Goal: Contribute content: Contribute content

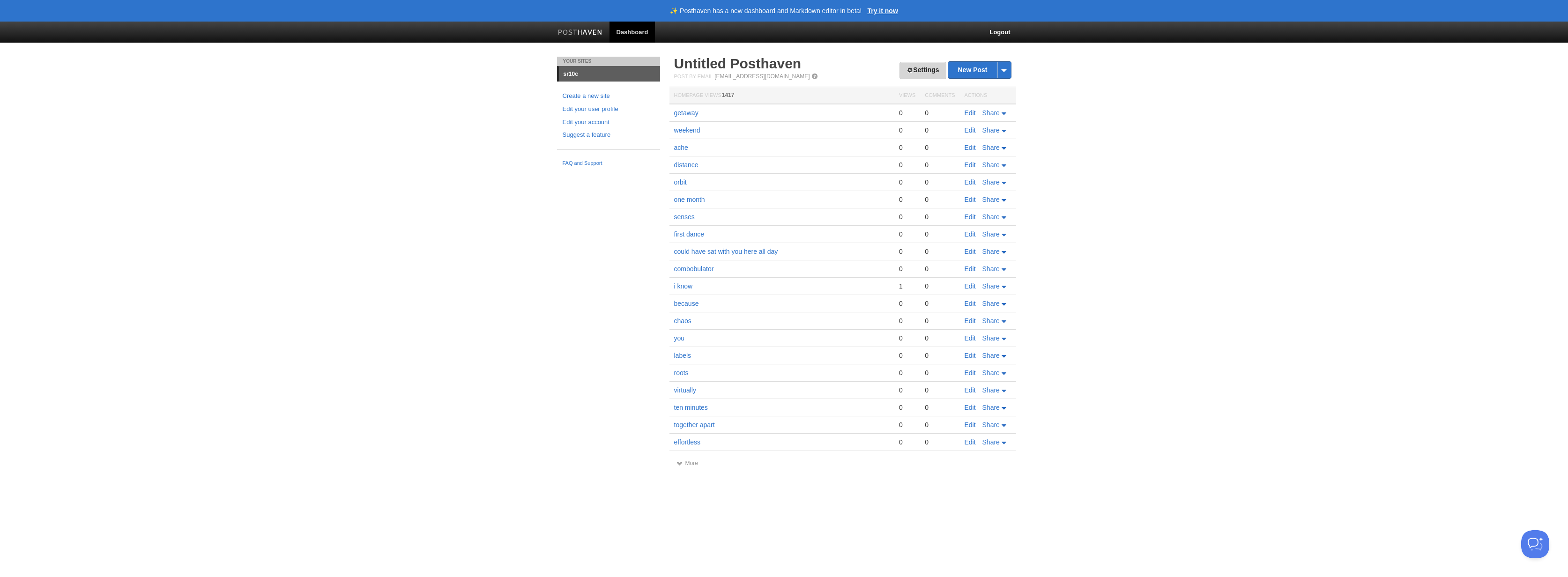
click at [909, 69] on link "Settings" at bounding box center [922, 71] width 46 height 17
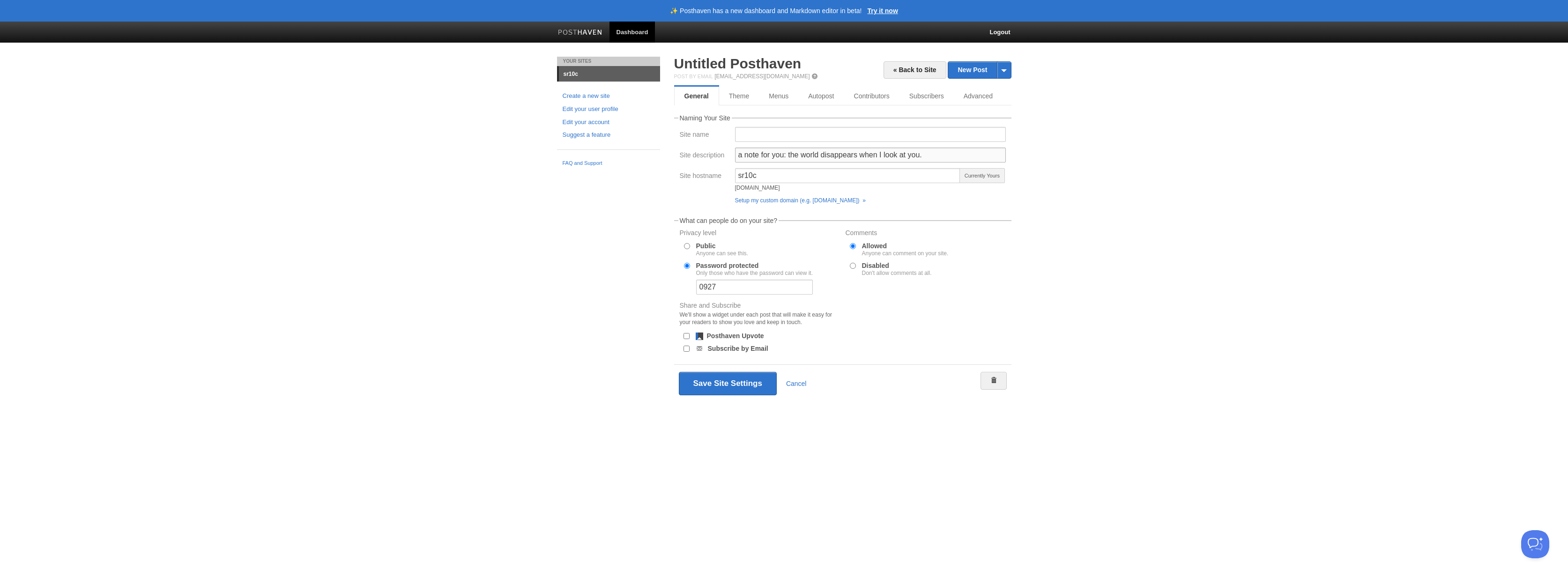
drag, startPoint x: 787, startPoint y: 154, endPoint x: 920, endPoint y: 158, distance: 133.1
click at [920, 158] on input "a note for you: the world disappears when I look at you." at bounding box center [870, 155] width 271 height 15
paste input "how does a driving trip downtown to the top of the pyramid, over to [GEOGRAPHIC…"
type input "a note for you: how does a driving trip downtown to the top of the pyramid, ove…"
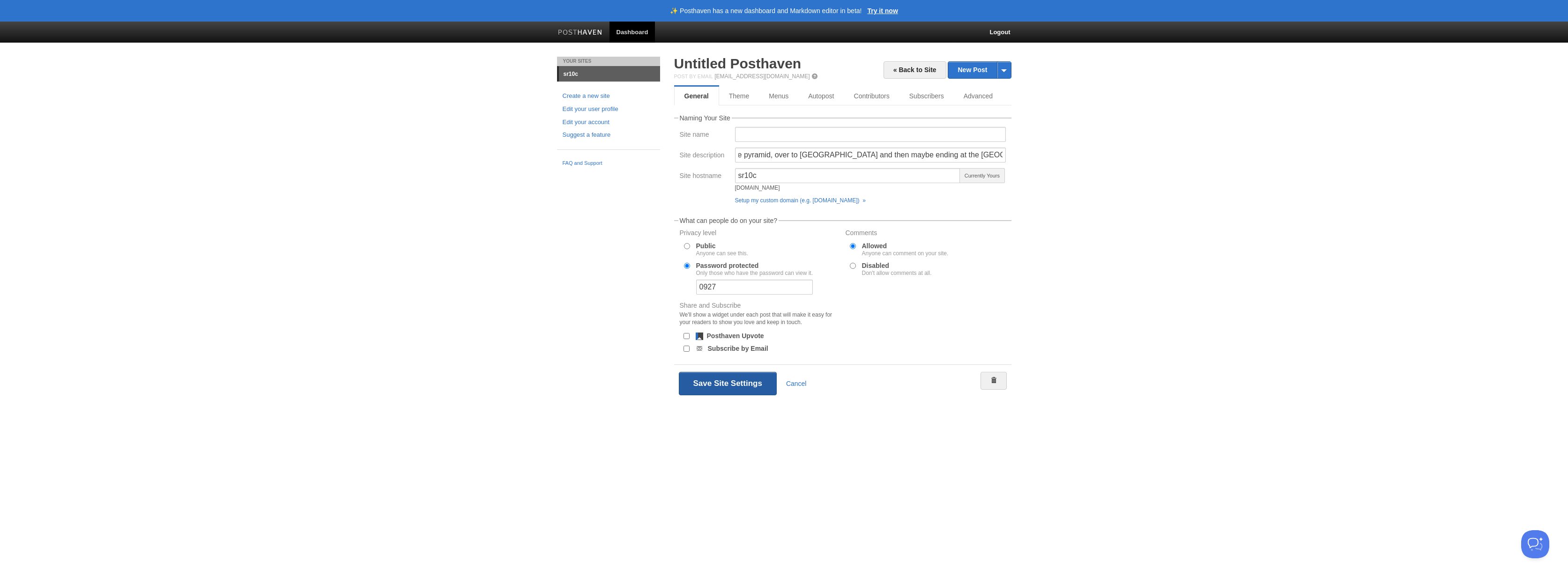
scroll to position [0, 0]
click at [749, 384] on button "Save Site Settings" at bounding box center [727, 384] width 98 height 23
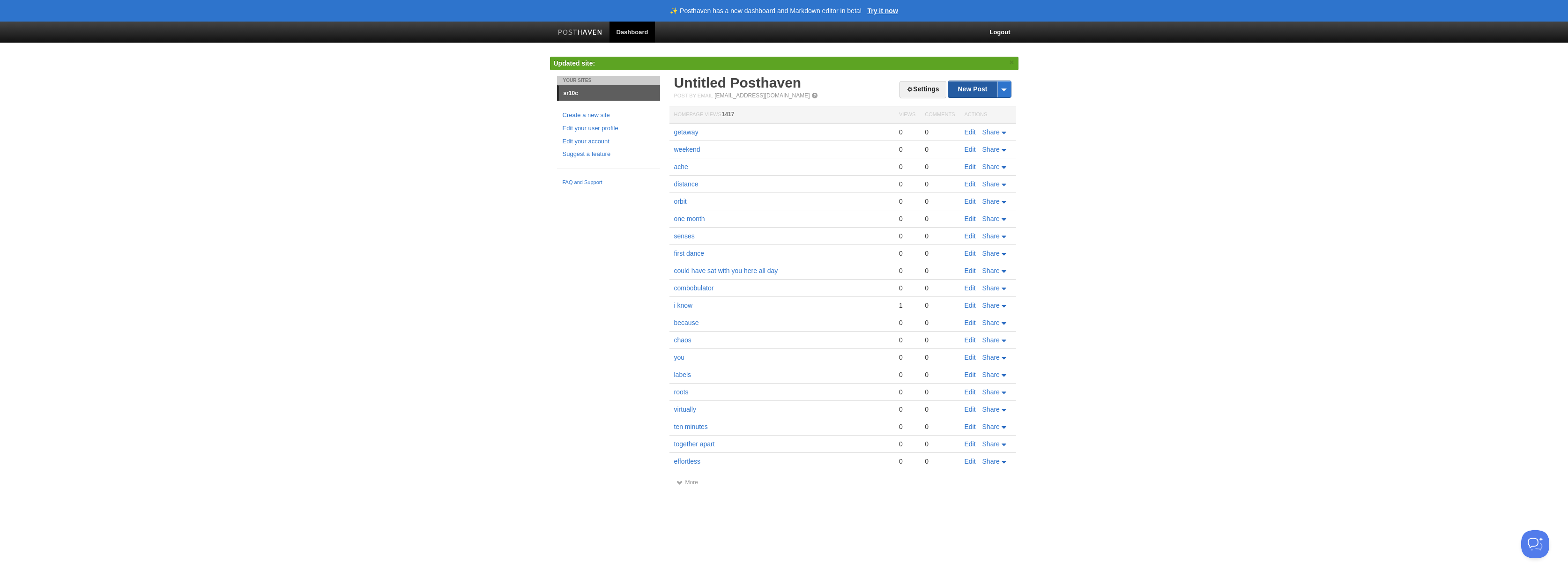
click at [977, 95] on link "New Post" at bounding box center [980, 89] width 62 height 17
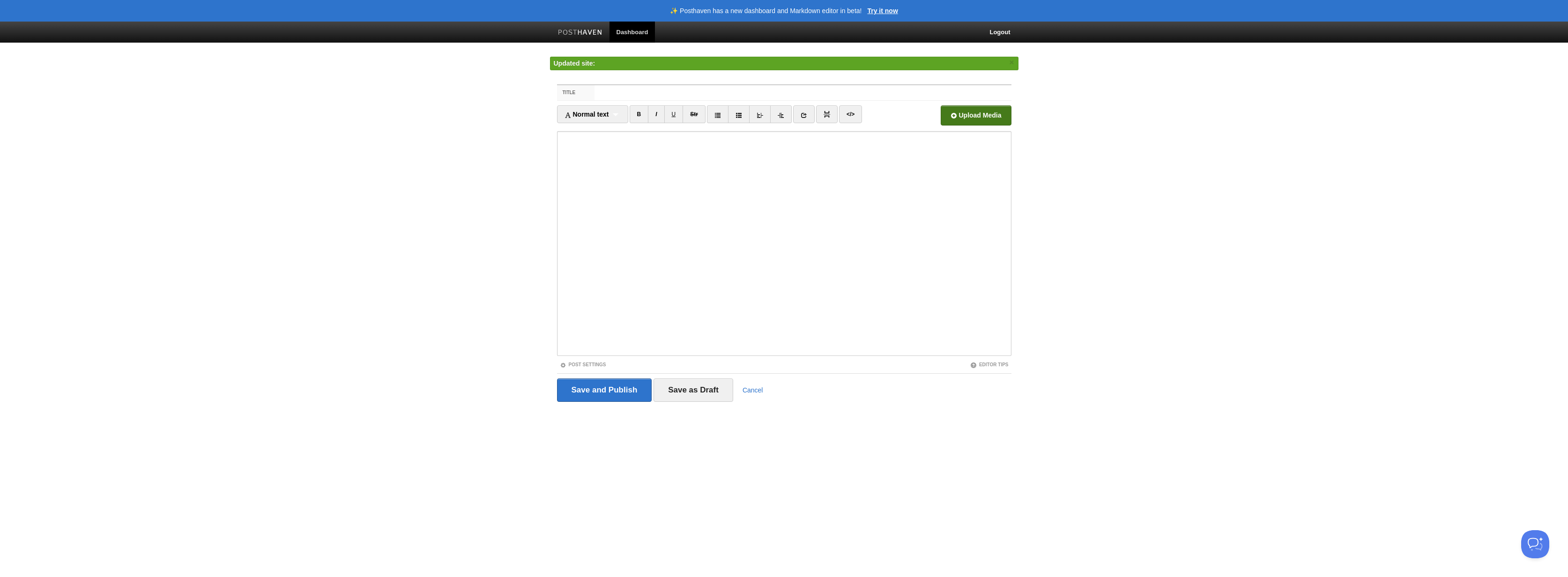
click at [972, 116] on input "file" at bounding box center [693, 118] width 709 height 48
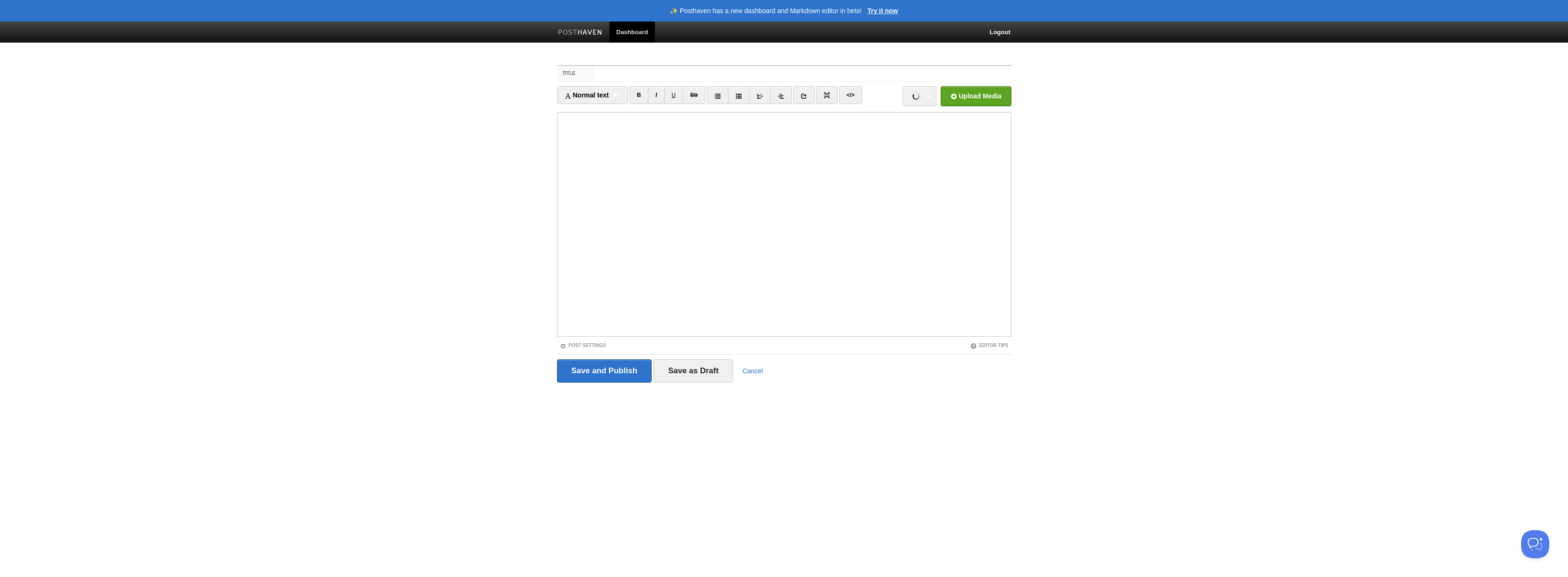
click at [613, 74] on input "Title" at bounding box center [802, 73] width 416 height 15
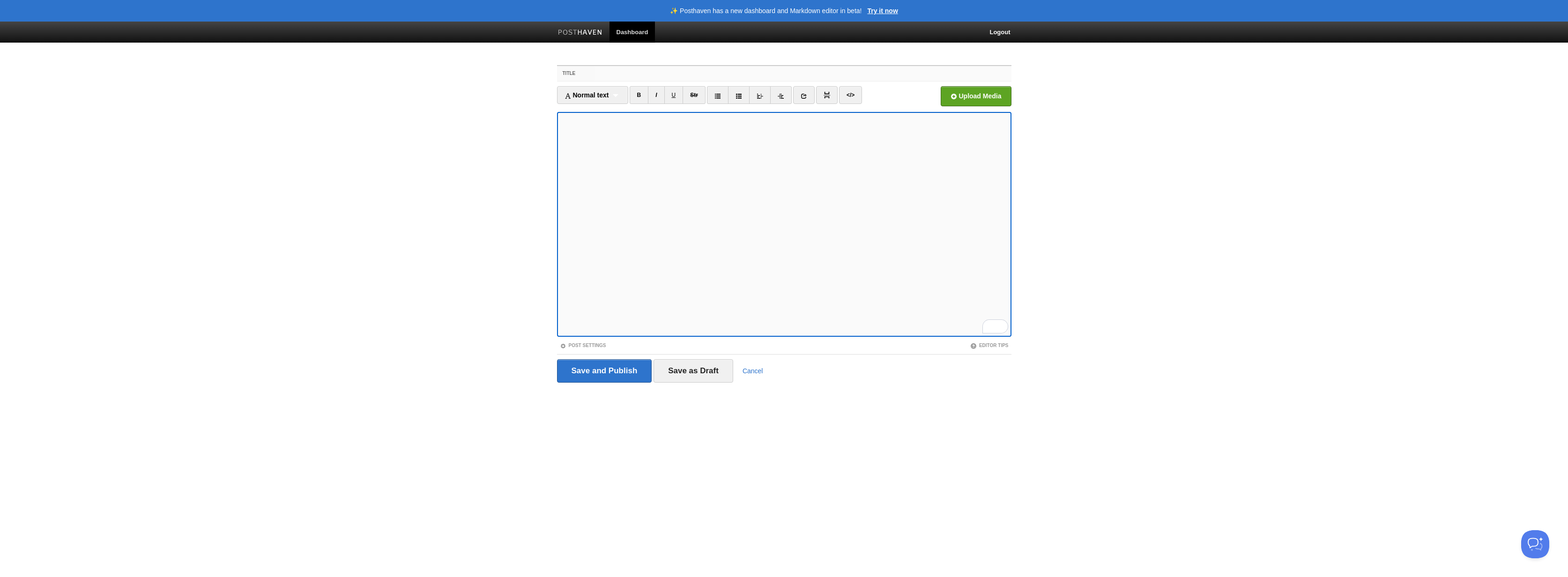
click at [605, 68] on input "Title" at bounding box center [802, 73] width 416 height 15
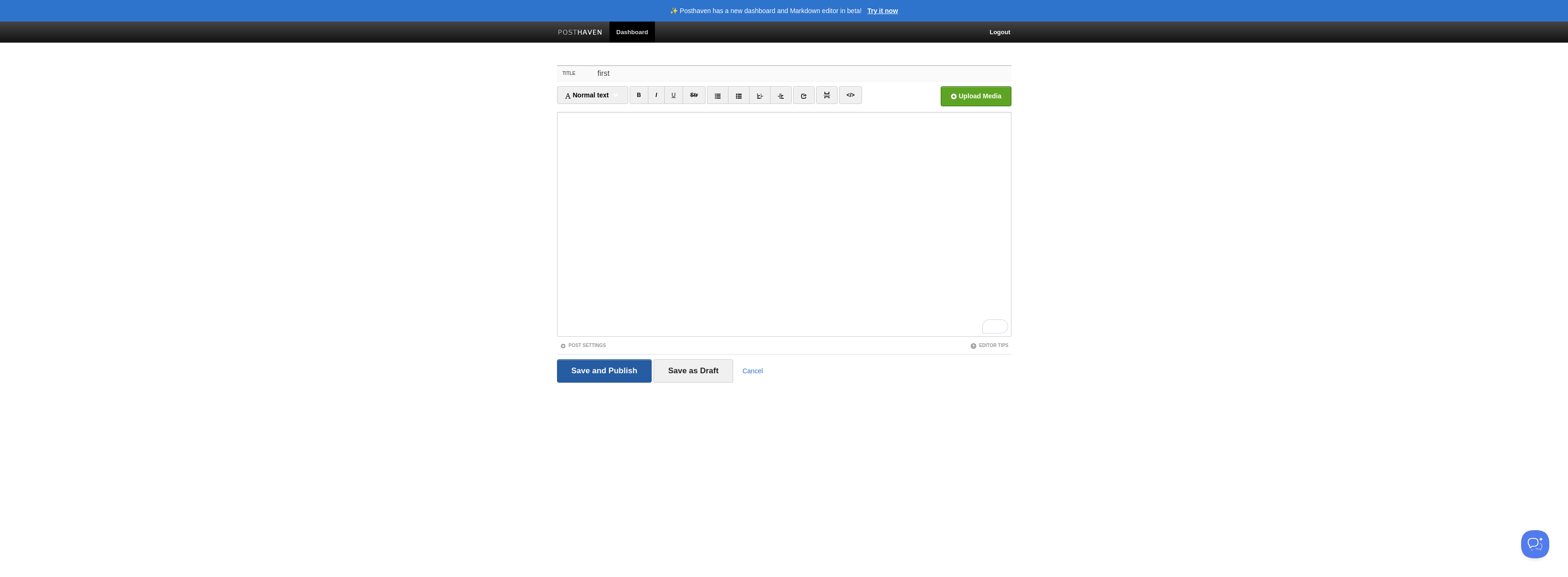
type input "first"
click at [624, 366] on input "Save and Publish" at bounding box center [605, 371] width 95 height 23
